Goal: Check status: Check status

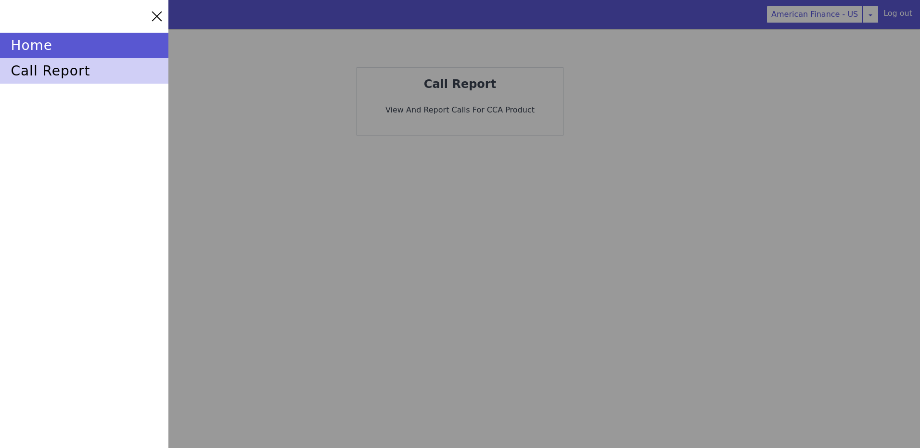
click at [34, 79] on div "call report" at bounding box center [84, 70] width 168 height 25
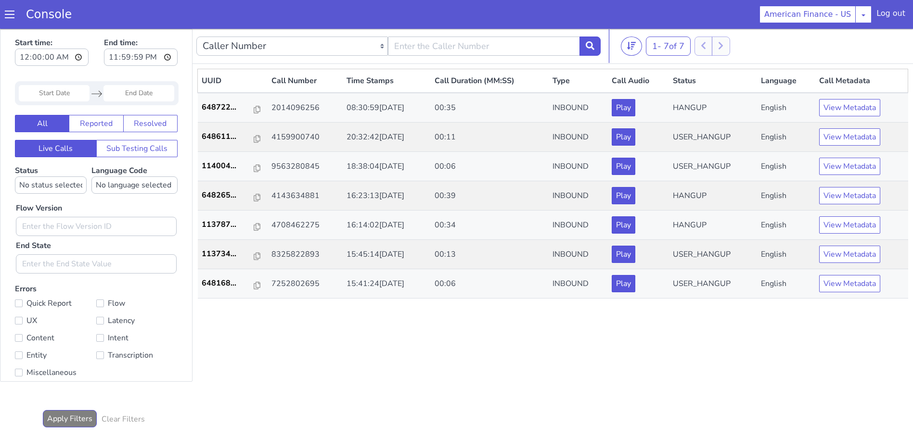
click at [701, 341] on div "UUID Call Number Time Stamps Call Duration (MM:SS) Type Call Audio Status Langu…" at bounding box center [552, 247] width 711 height 357
click at [216, 134] on p "648611..." at bounding box center [228, 137] width 52 height 12
